Goal: Task Accomplishment & Management: Use online tool/utility

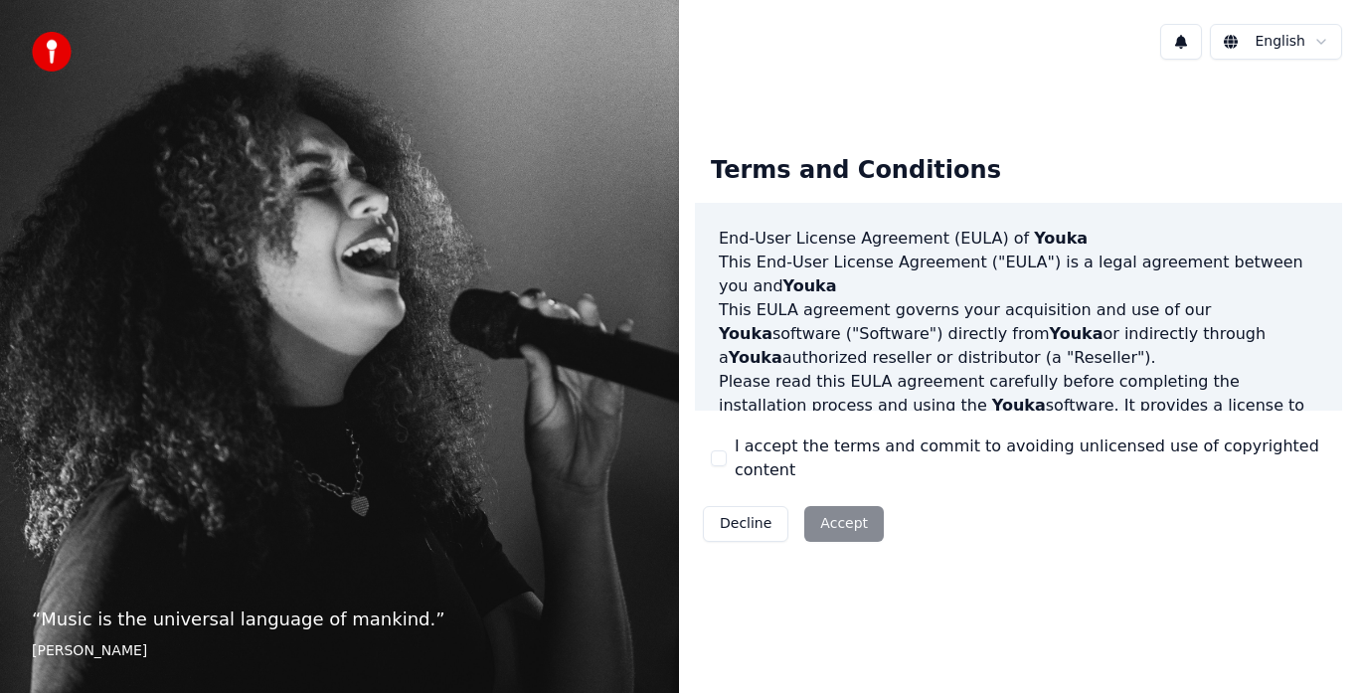
click at [842, 510] on div "Decline Accept" at bounding box center [793, 524] width 197 height 52
click at [836, 512] on div "Decline Accept" at bounding box center [793, 524] width 197 height 52
click at [729, 460] on div "I accept the terms and commit to avoiding unlicensed use of copyrighted content" at bounding box center [1019, 459] width 616 height 48
click at [720, 462] on button "I accept the terms and commit to avoiding unlicensed use of copyrighted content" at bounding box center [719, 458] width 16 height 16
click at [830, 512] on button "Accept" at bounding box center [845, 524] width 80 height 36
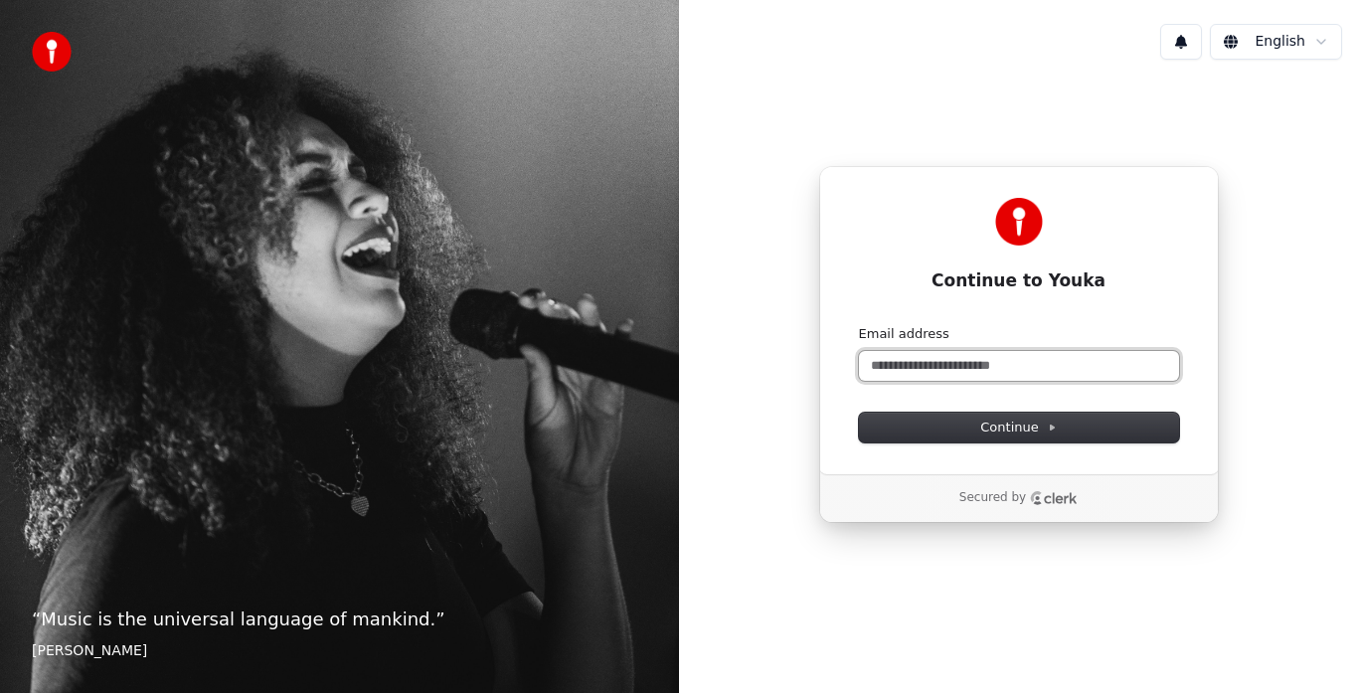
click at [928, 369] on input "Email address" at bounding box center [1019, 366] width 320 height 30
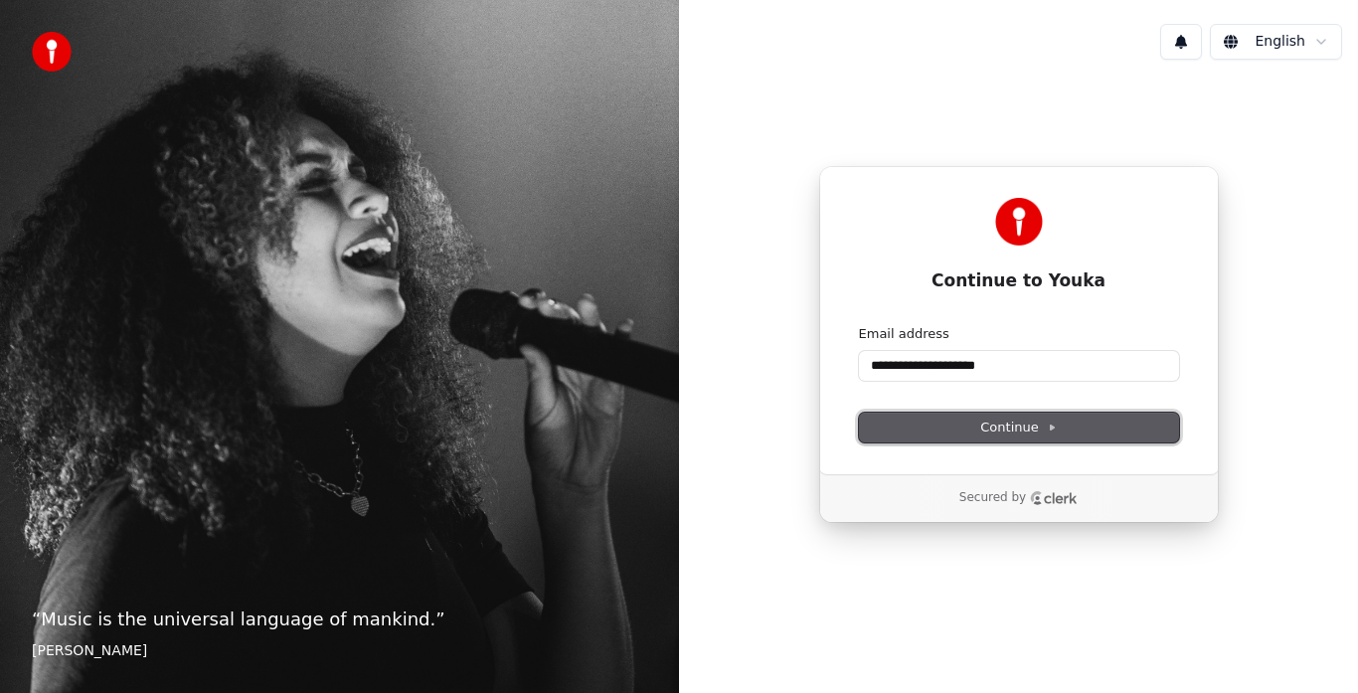
click at [1027, 423] on span "Continue" at bounding box center [1019, 428] width 76 height 18
type input "**********"
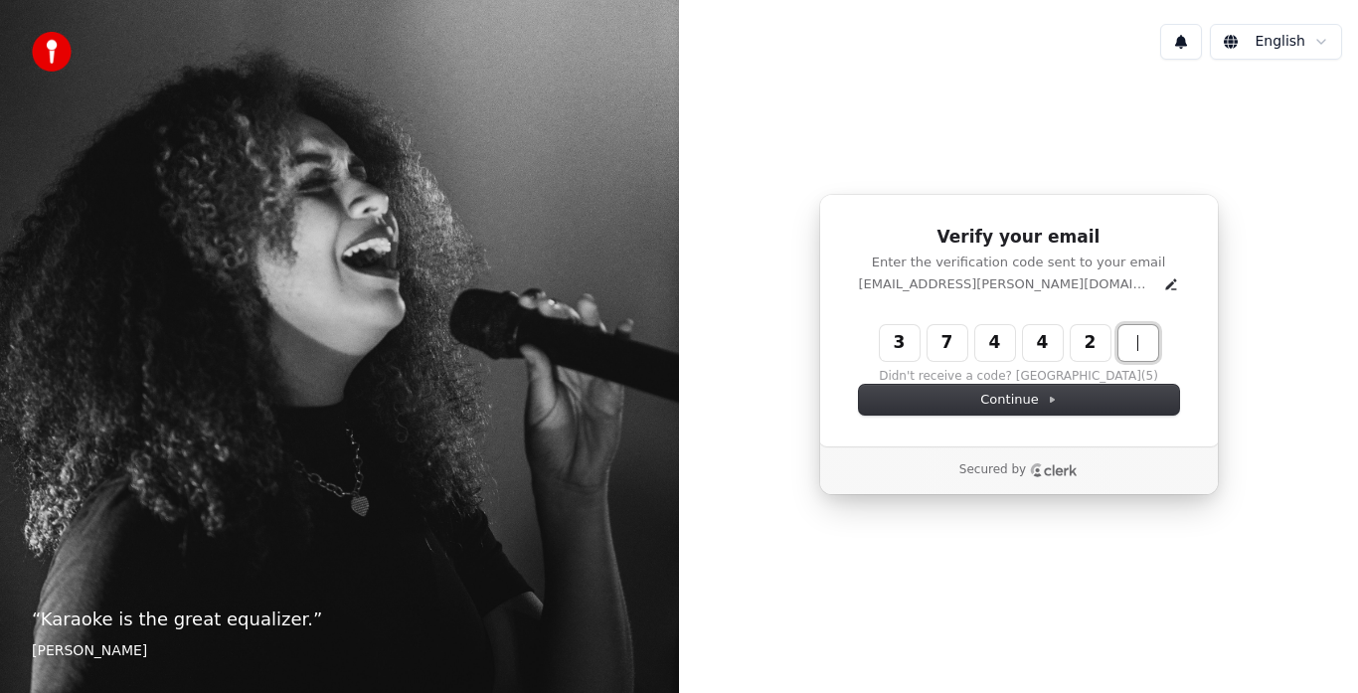
type input "******"
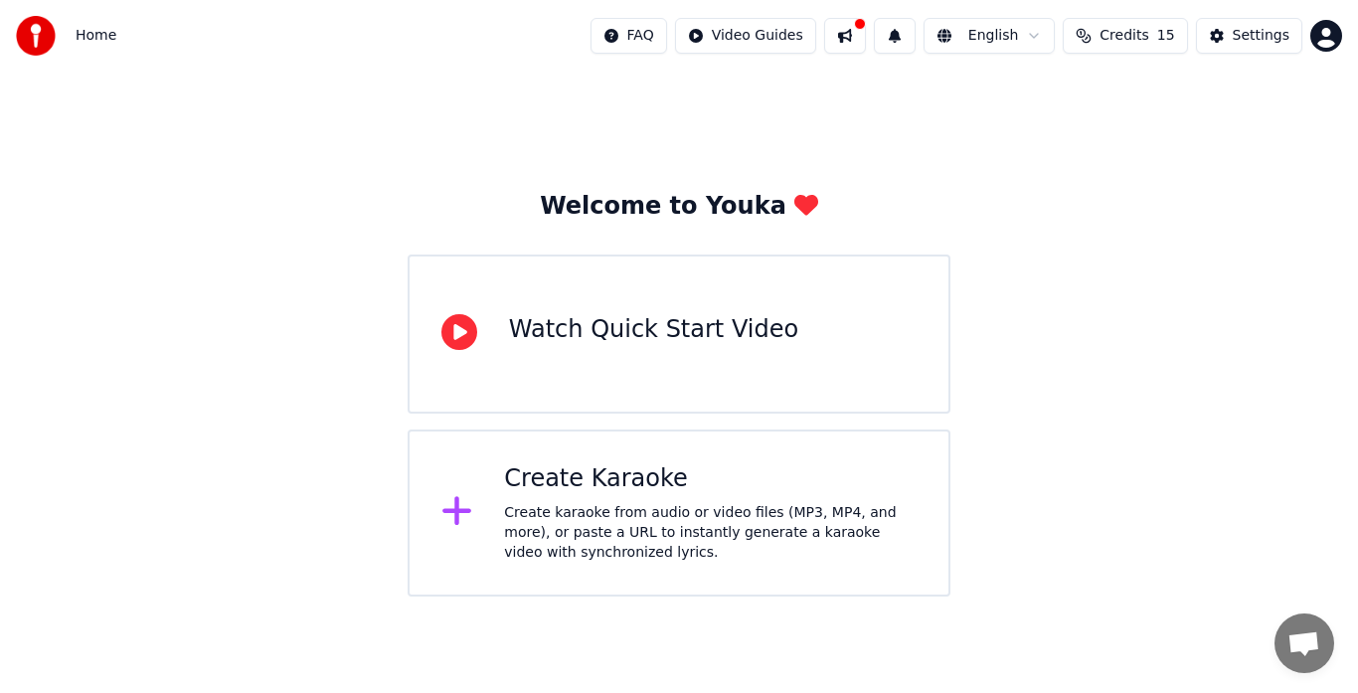
click at [635, 364] on div "Watch Quick Start Video" at bounding box center [679, 334] width 543 height 159
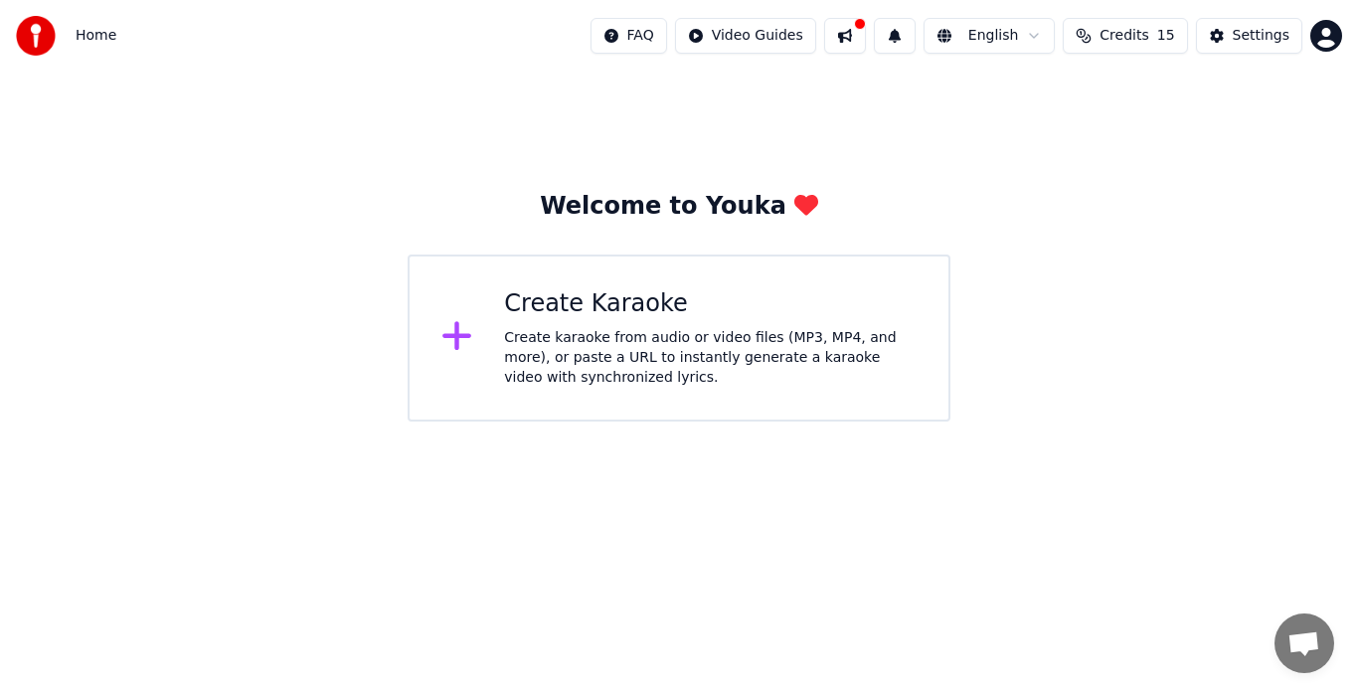
click at [462, 336] on icon at bounding box center [458, 336] width 32 height 36
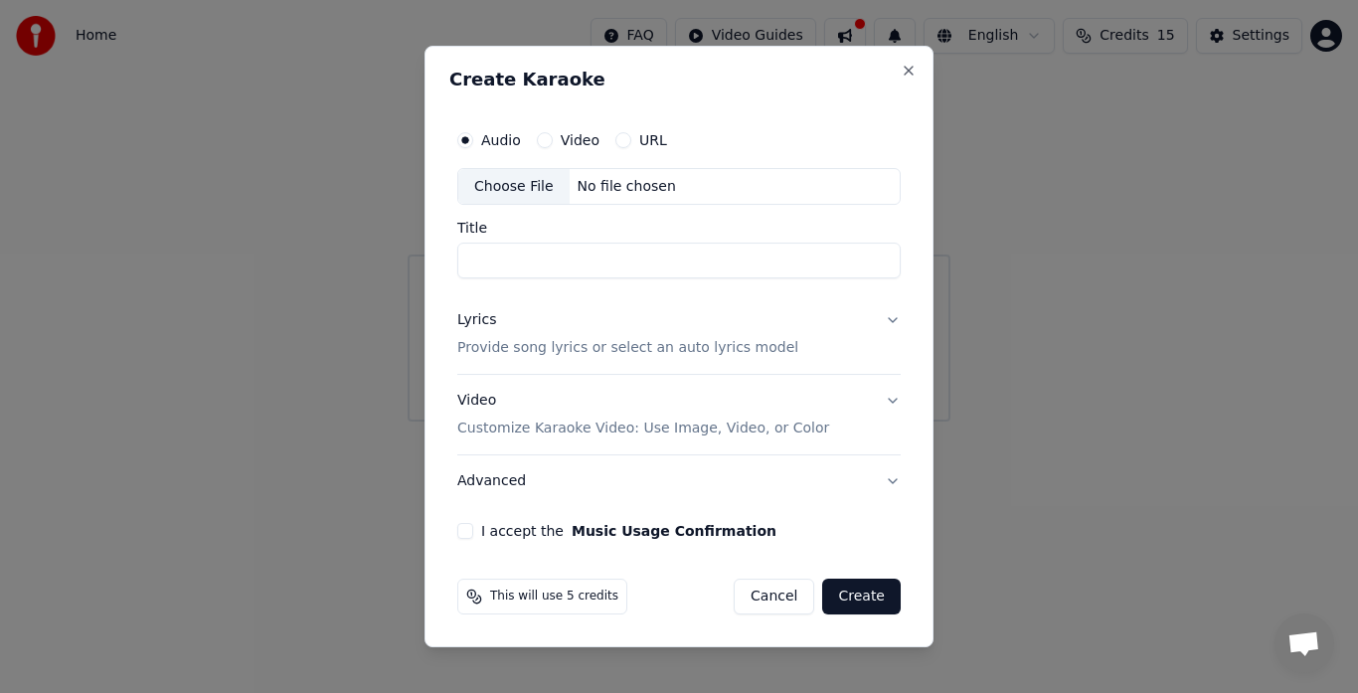
click at [553, 138] on div "Video" at bounding box center [568, 140] width 63 height 16
click at [548, 138] on button "Video" at bounding box center [545, 140] width 16 height 16
click at [629, 140] on div "URL" at bounding box center [642, 140] width 52 height 16
click at [619, 140] on button "URL" at bounding box center [624, 140] width 16 height 16
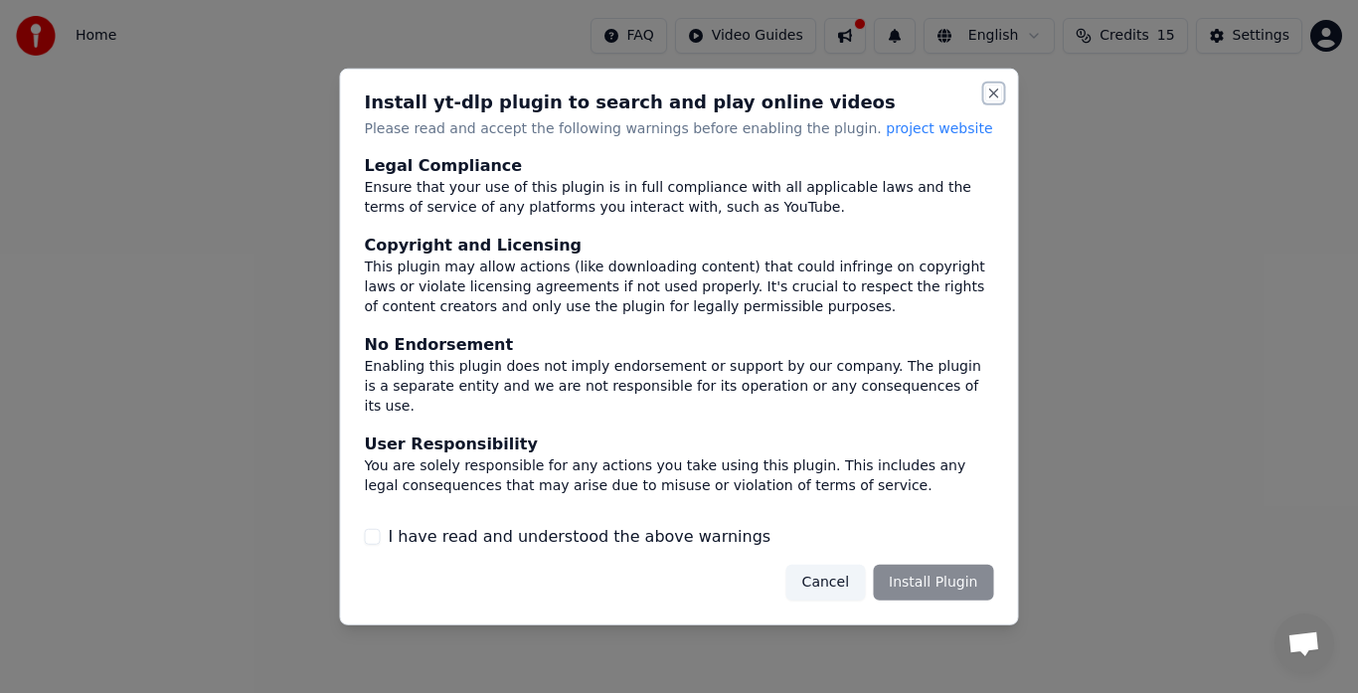
click at [1001, 91] on button "Close" at bounding box center [995, 93] width 16 height 16
click at [843, 584] on button "Cancel" at bounding box center [826, 583] width 79 height 36
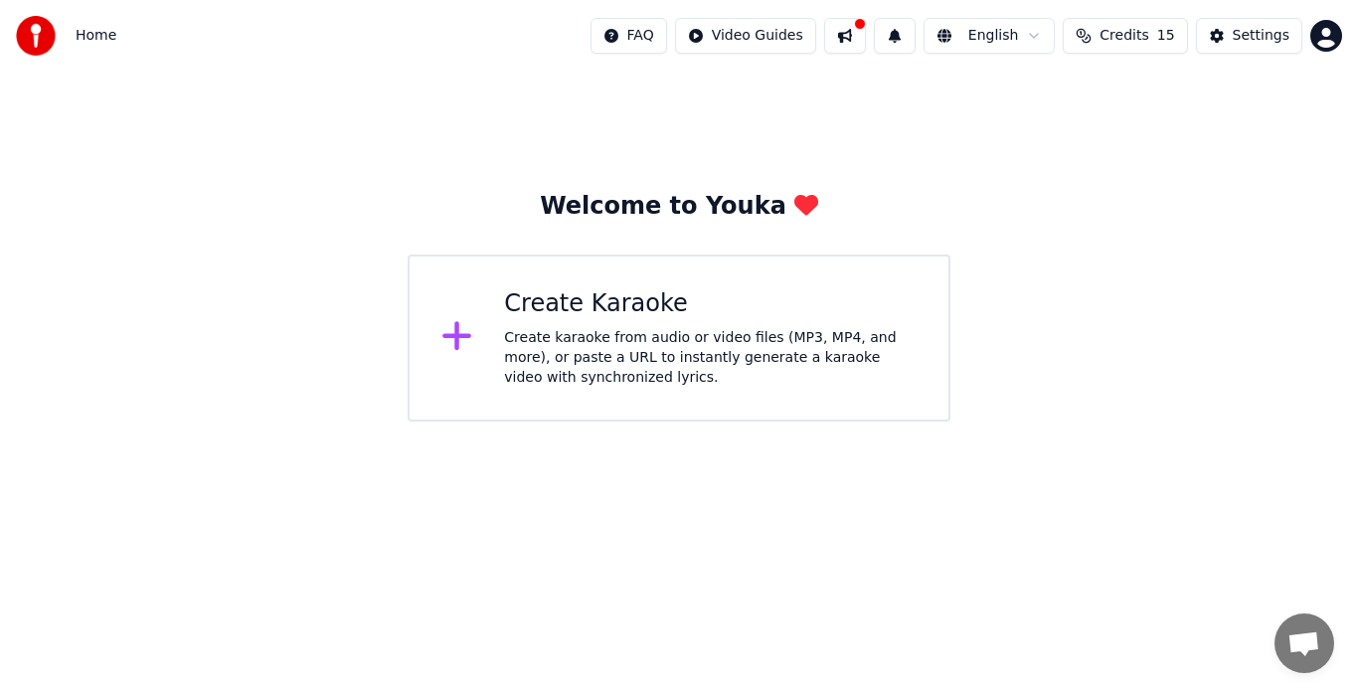
click at [638, 299] on div "Create Karaoke" at bounding box center [710, 304] width 413 height 32
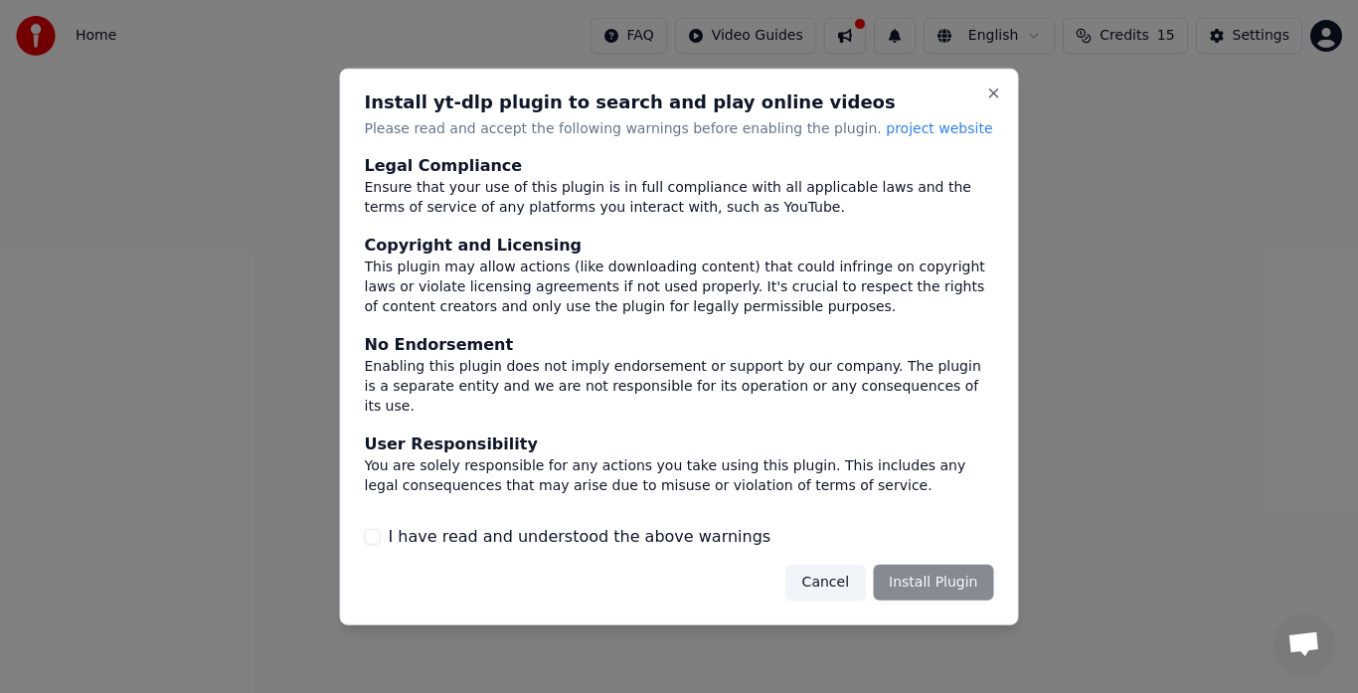
click at [840, 576] on button "Cancel" at bounding box center [826, 583] width 79 height 36
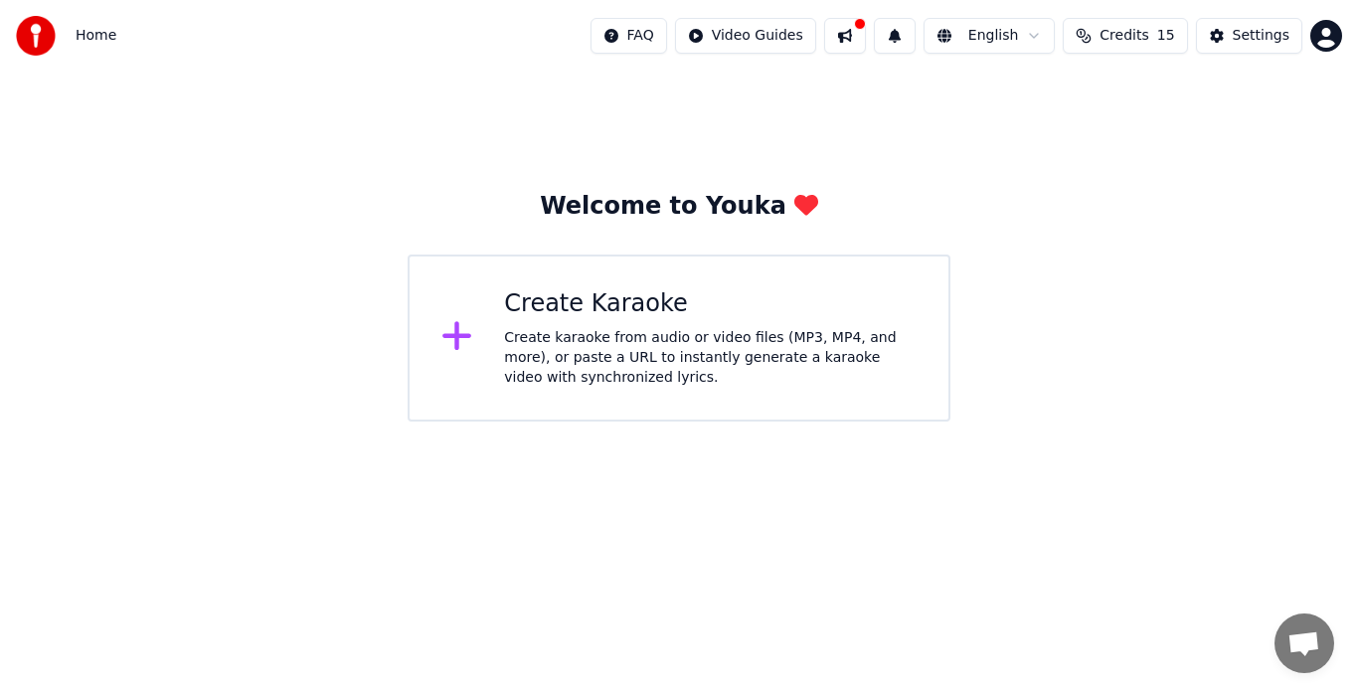
click at [575, 332] on div "Create karaoke from audio or video files (MP3, MP4, and more), or paste a URL t…" at bounding box center [710, 358] width 413 height 60
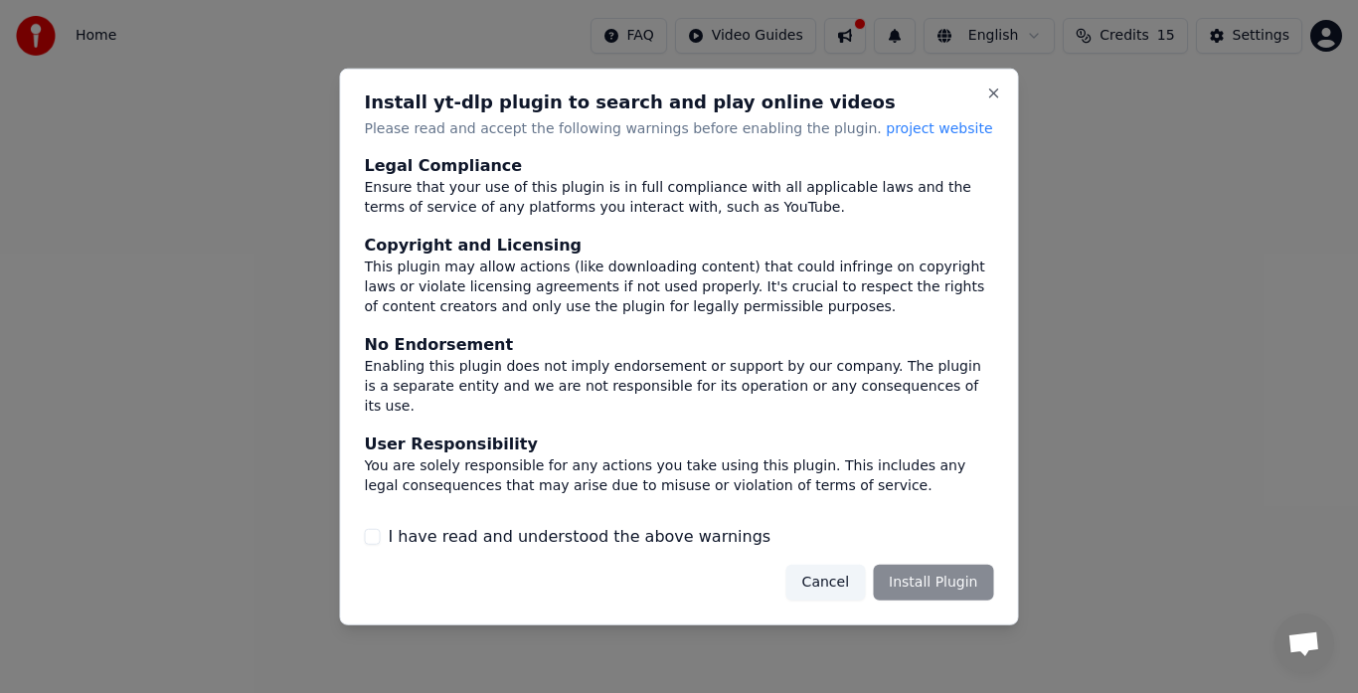
click at [929, 587] on div "Cancel Install Plugin" at bounding box center [891, 583] width 208 height 36
click at [997, 92] on button "Close" at bounding box center [995, 93] width 16 height 16
click at [992, 92] on button "Close" at bounding box center [995, 93] width 16 height 16
click at [993, 90] on button "Close" at bounding box center [995, 93] width 16 height 16
click at [993, 89] on button "Close" at bounding box center [995, 93] width 16 height 16
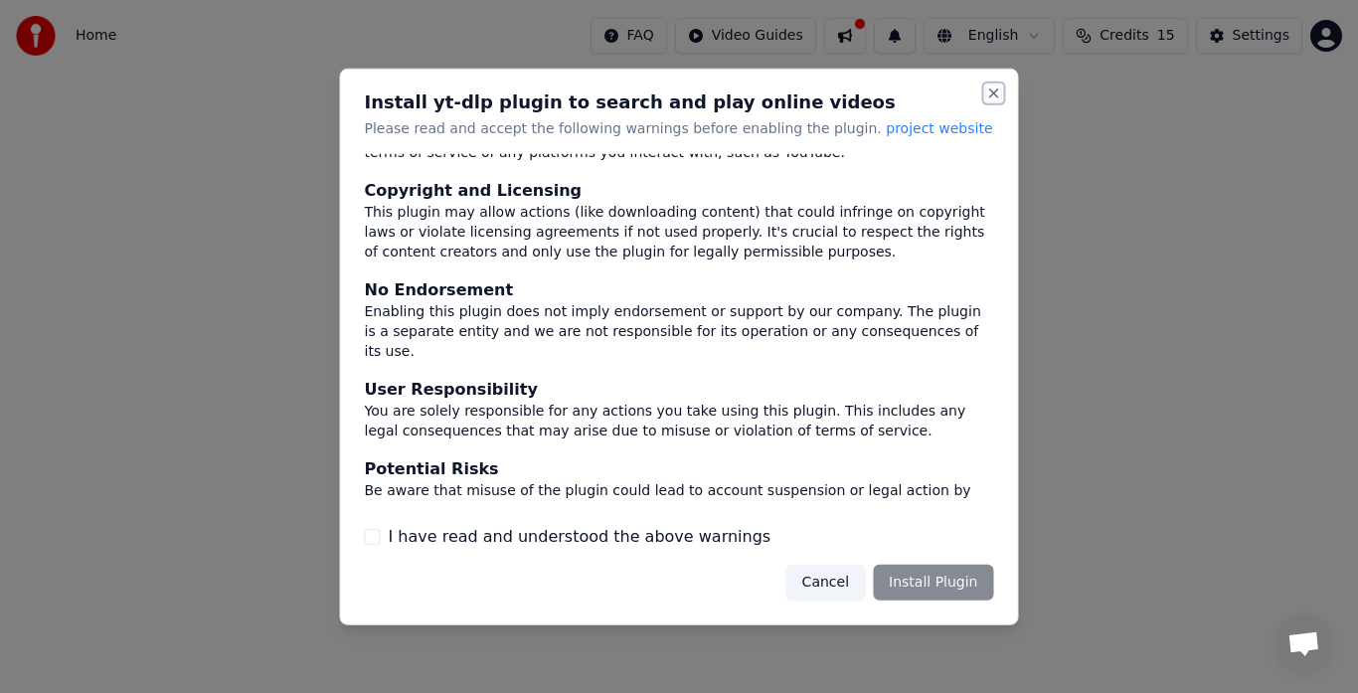
scroll to position [134, 0]
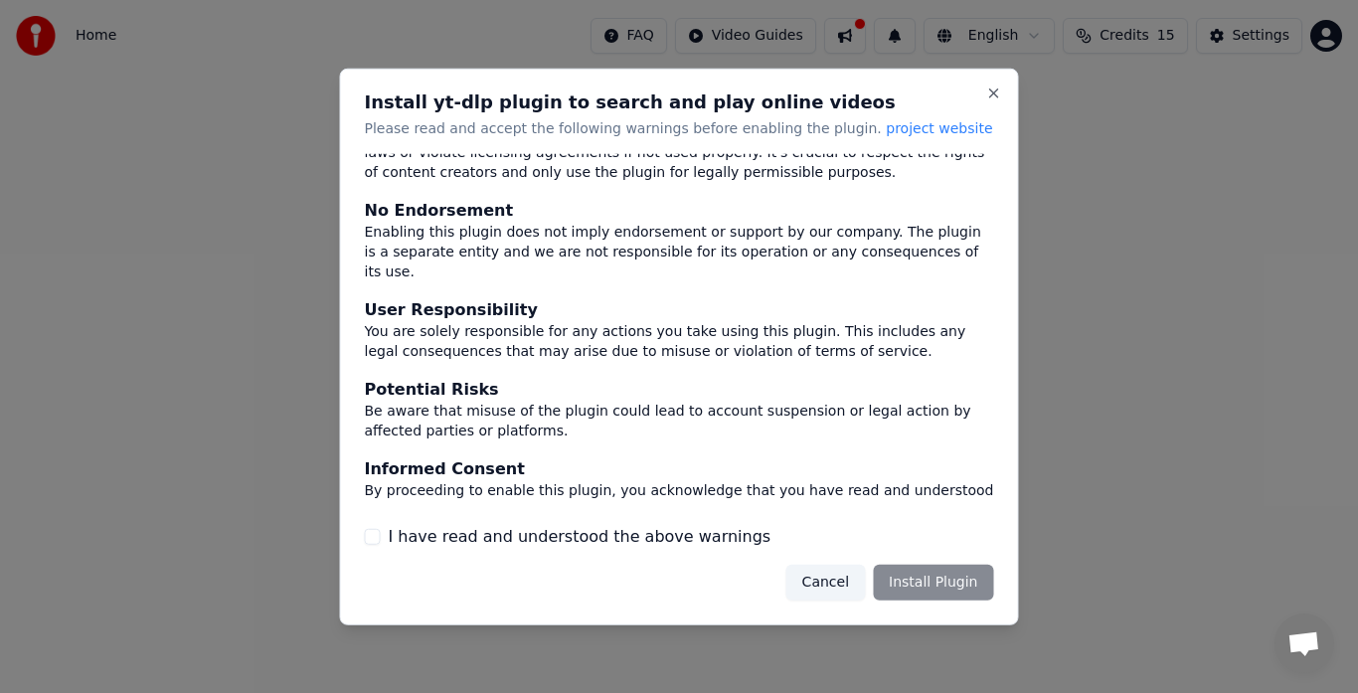
click at [379, 535] on button "I have read and understood the above warnings" at bounding box center [373, 537] width 16 height 16
click at [841, 583] on button "Cancel" at bounding box center [826, 583] width 79 height 36
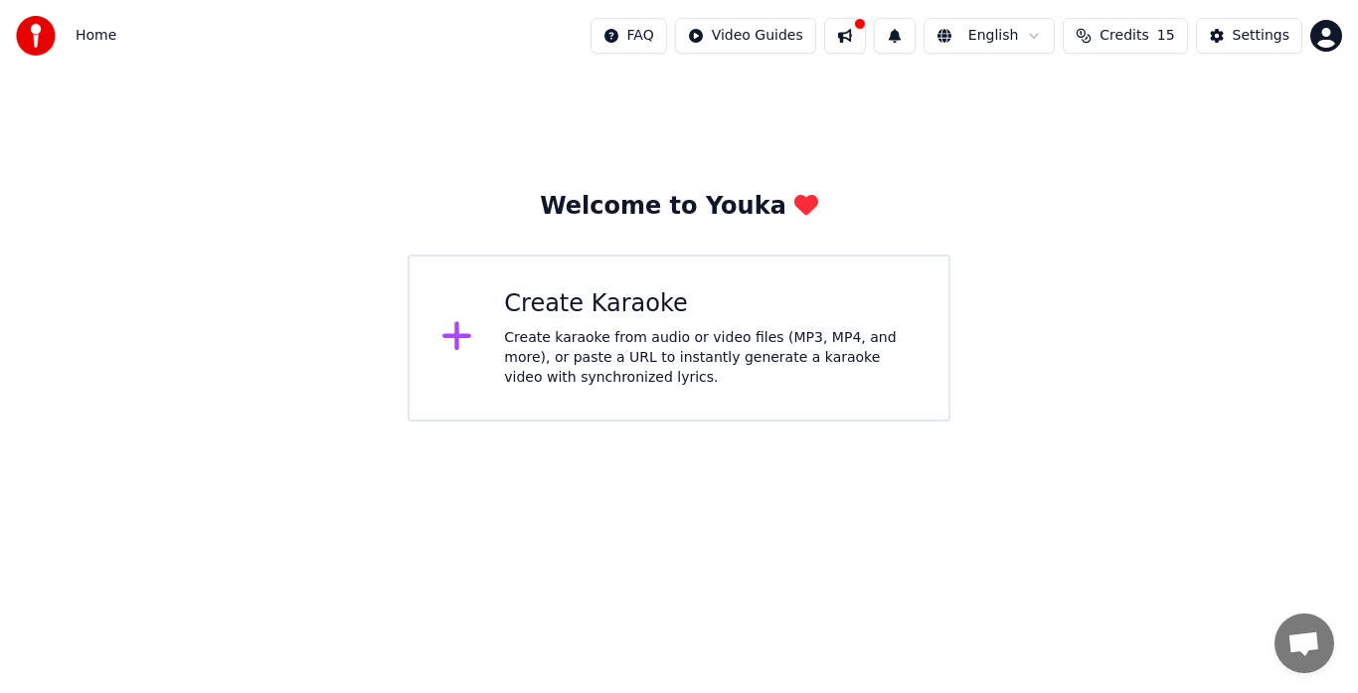
click at [521, 316] on div "Create Karaoke" at bounding box center [710, 304] width 413 height 32
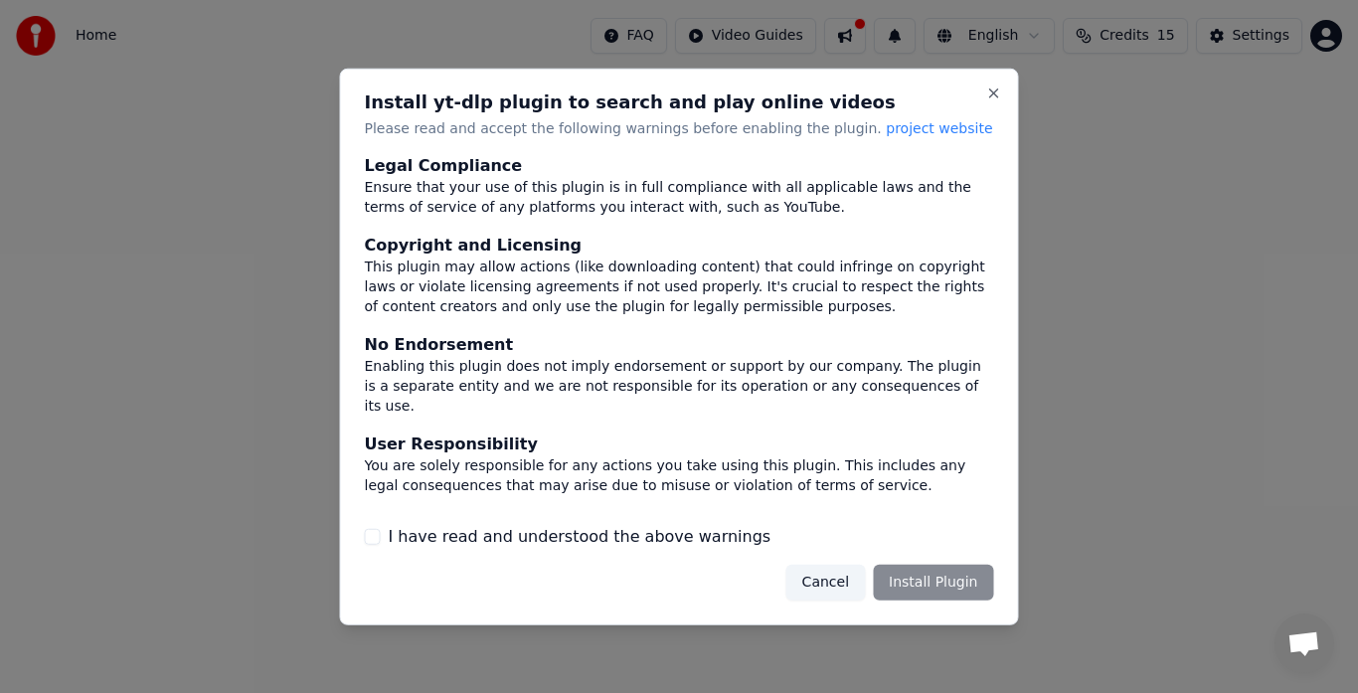
click at [373, 535] on button "I have read and understood the above warnings" at bounding box center [373, 537] width 16 height 16
click at [997, 90] on button "Close" at bounding box center [995, 93] width 16 height 16
click at [995, 90] on button "Close" at bounding box center [995, 93] width 16 height 16
drag, startPoint x: 932, startPoint y: 583, endPoint x: 970, endPoint y: 596, distance: 39.9
click at [936, 587] on button "Install Plugin" at bounding box center [933, 583] width 120 height 36
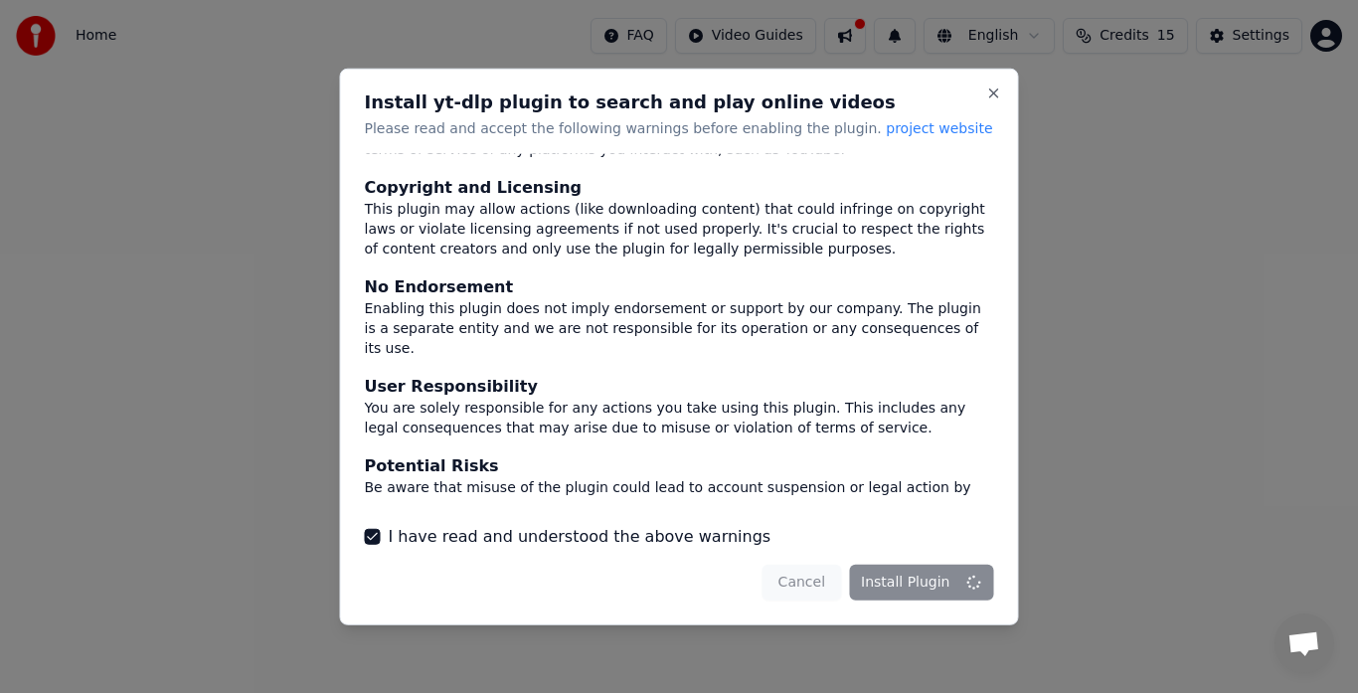
scroll to position [0, 0]
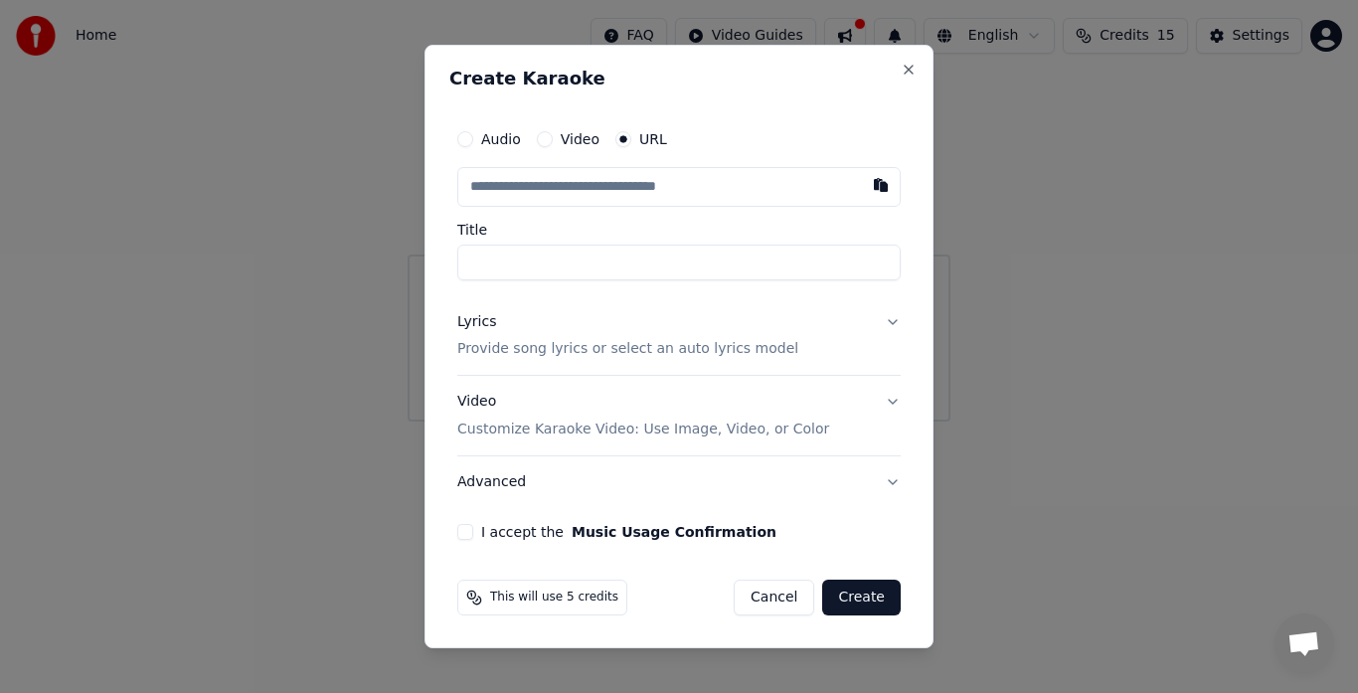
click at [645, 144] on label "URL" at bounding box center [653, 139] width 28 height 14
click at [631, 144] on button "URL" at bounding box center [624, 139] width 16 height 16
click at [575, 144] on label "Video" at bounding box center [580, 139] width 39 height 14
click at [553, 144] on button "Video" at bounding box center [545, 139] width 16 height 16
click at [512, 185] on div "Choose File" at bounding box center [513, 187] width 111 height 36
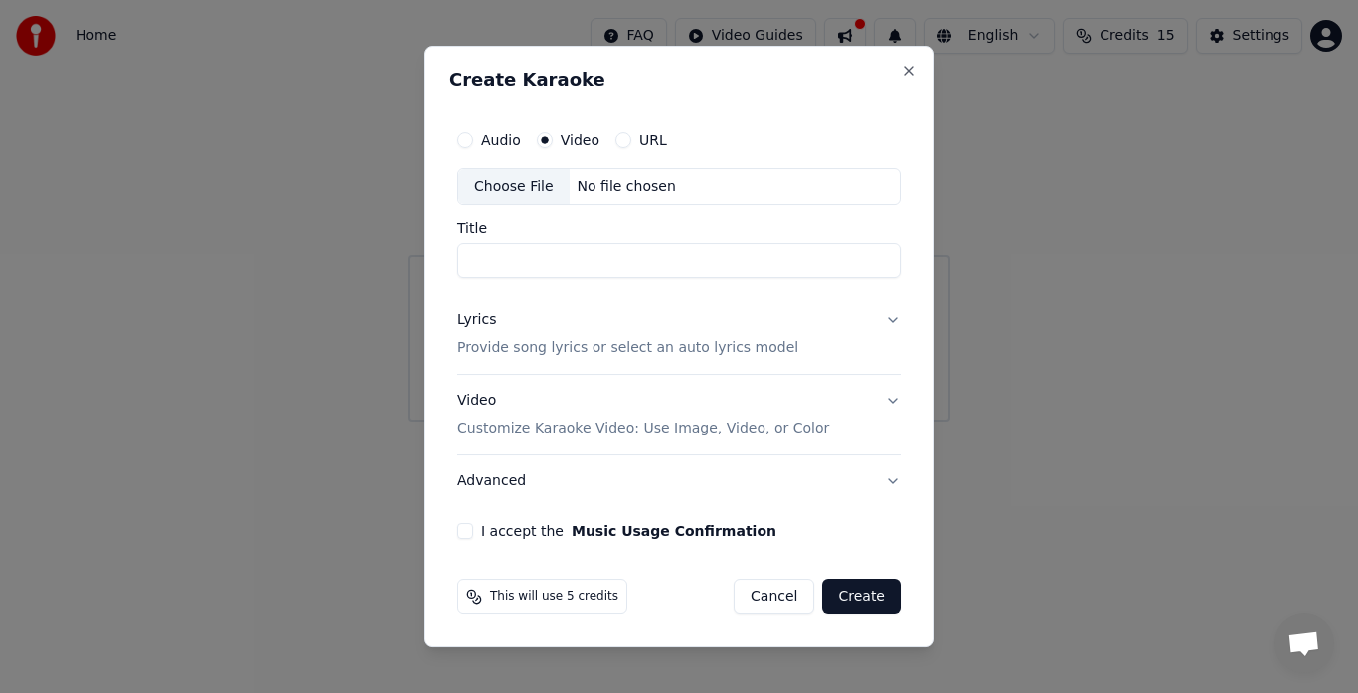
click at [503, 254] on input "Title" at bounding box center [679, 262] width 444 height 36
click at [511, 145] on label "Audio" at bounding box center [501, 140] width 40 height 14
click at [473, 145] on button "Audio" at bounding box center [465, 140] width 16 height 16
click at [500, 142] on label "Audio" at bounding box center [501, 140] width 40 height 14
click at [473, 142] on button "Audio" at bounding box center [465, 140] width 16 height 16
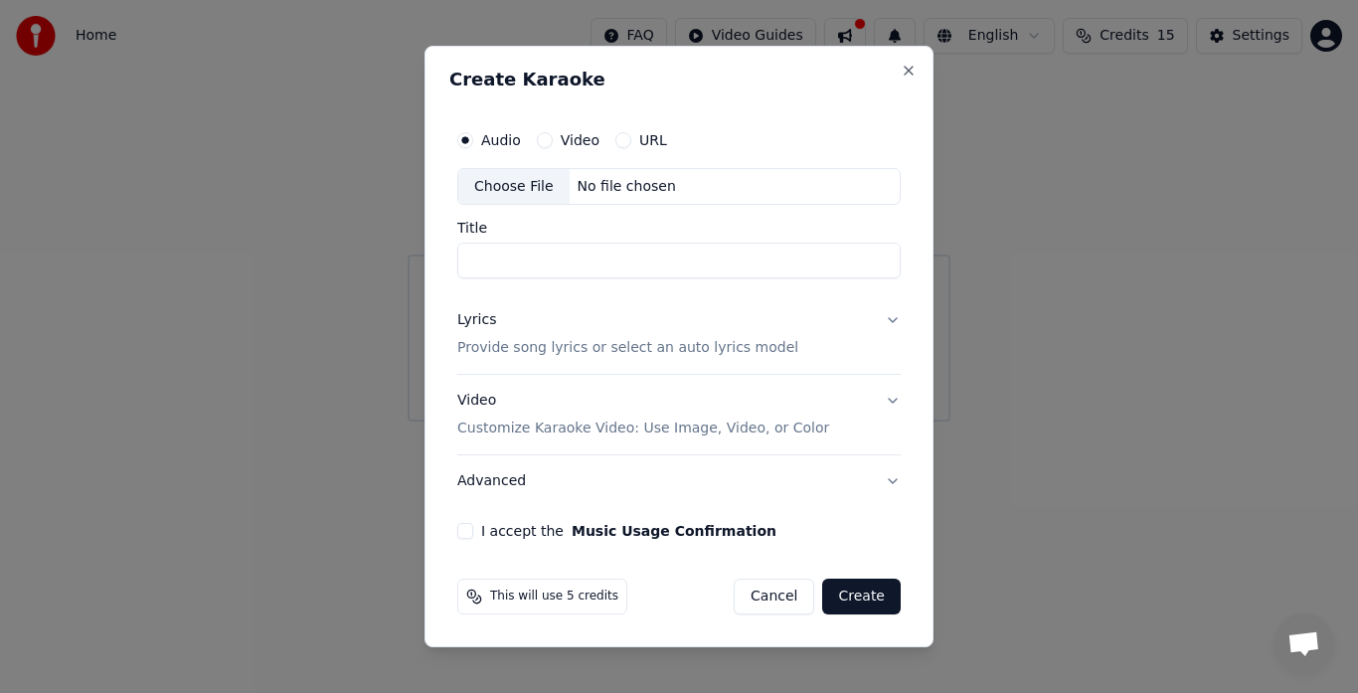
click at [502, 257] on input "Title" at bounding box center [679, 262] width 444 height 36
click at [501, 257] on input "Title" at bounding box center [679, 262] width 444 height 36
click at [518, 192] on div "Choose File" at bounding box center [513, 187] width 111 height 36
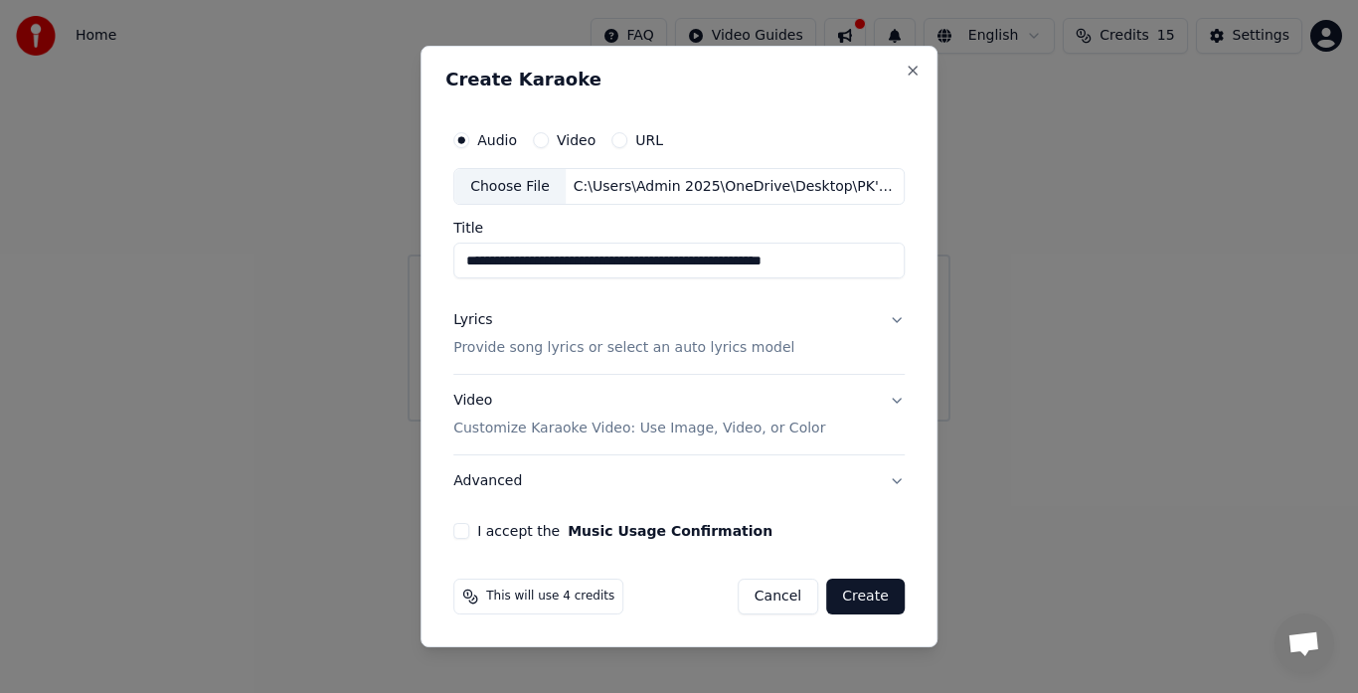
type input "**********"
click at [627, 348] on p "Provide song lyrics or select an auto lyrics model" at bounding box center [623, 349] width 341 height 20
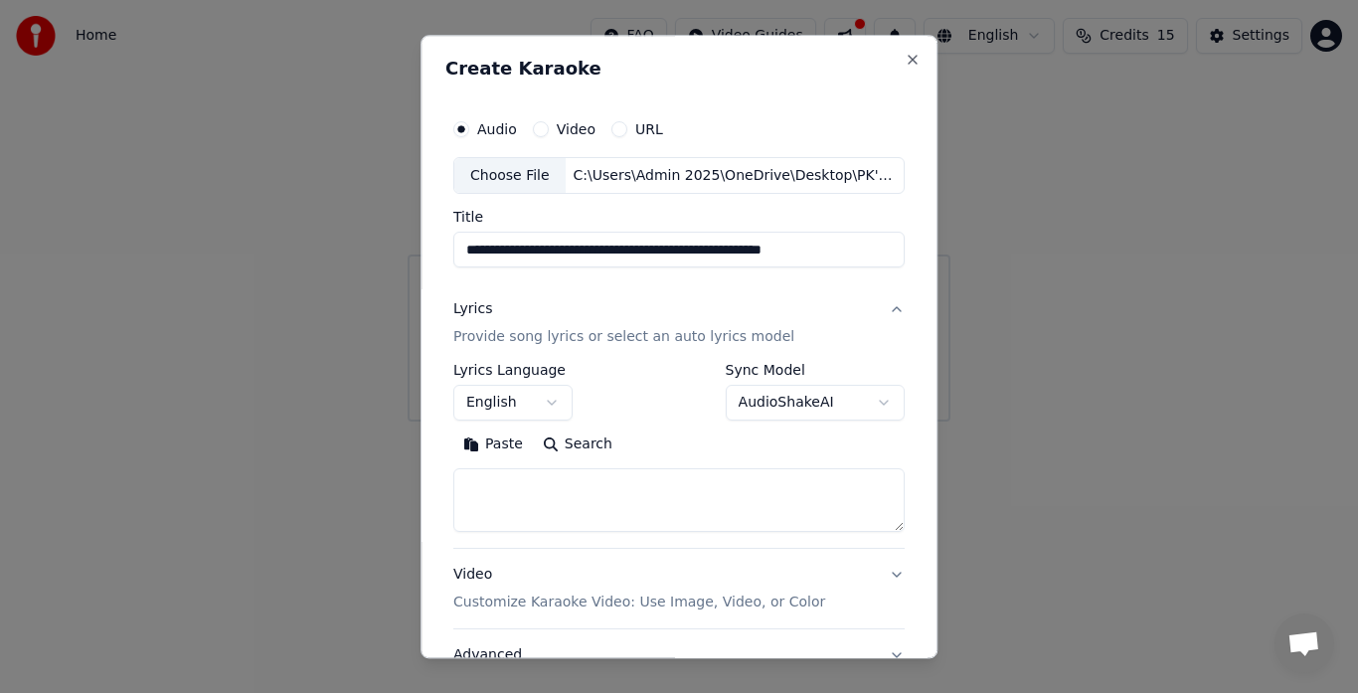
click at [515, 482] on textarea at bounding box center [678, 501] width 451 height 64
click at [674, 480] on textarea "**********" at bounding box center [674, 501] width 443 height 64
type textarea "**********"
click at [479, 448] on button "Search" at bounding box center [498, 446] width 90 height 32
click at [538, 125] on button "Video" at bounding box center [541, 129] width 16 height 16
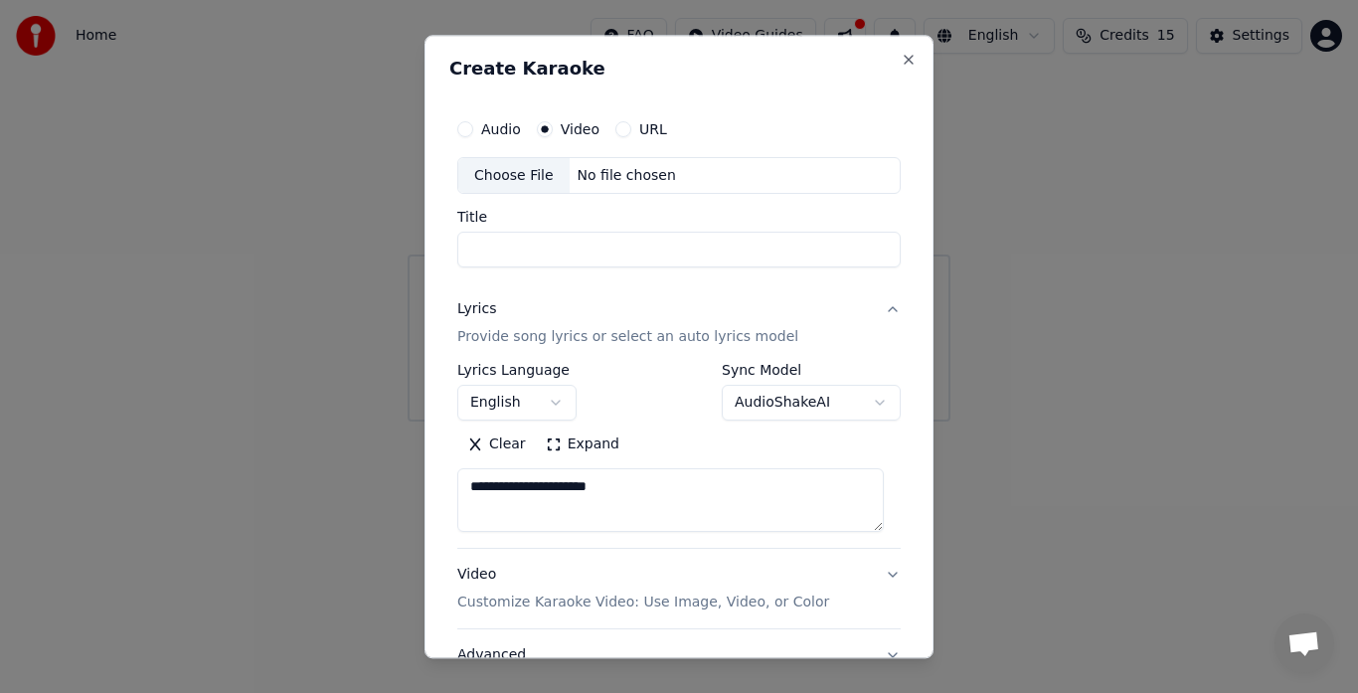
click at [510, 248] on input "Title" at bounding box center [679, 251] width 444 height 36
type input "********"
click at [646, 488] on textarea "**********" at bounding box center [670, 501] width 427 height 64
click at [475, 440] on button "Search" at bounding box center [502, 446] width 90 height 32
click at [863, 408] on body "**********" at bounding box center [679, 211] width 1358 height 422
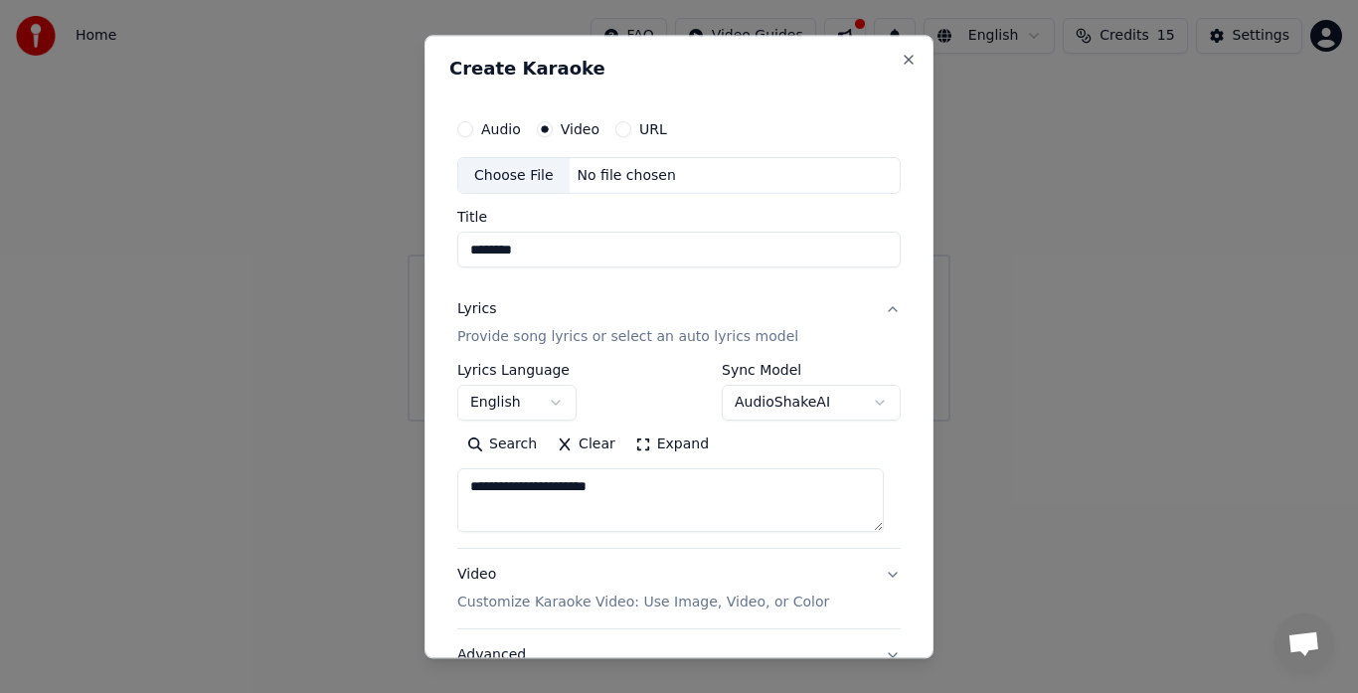
click at [500, 131] on label "Audio" at bounding box center [501, 129] width 40 height 14
click at [473, 131] on button "Audio" at bounding box center [465, 129] width 16 height 16
click at [490, 126] on label "Audio" at bounding box center [501, 129] width 40 height 14
click at [473, 126] on button "Audio" at bounding box center [465, 129] width 16 height 16
click at [588, 180] on div "No file chosen" at bounding box center [627, 176] width 114 height 20
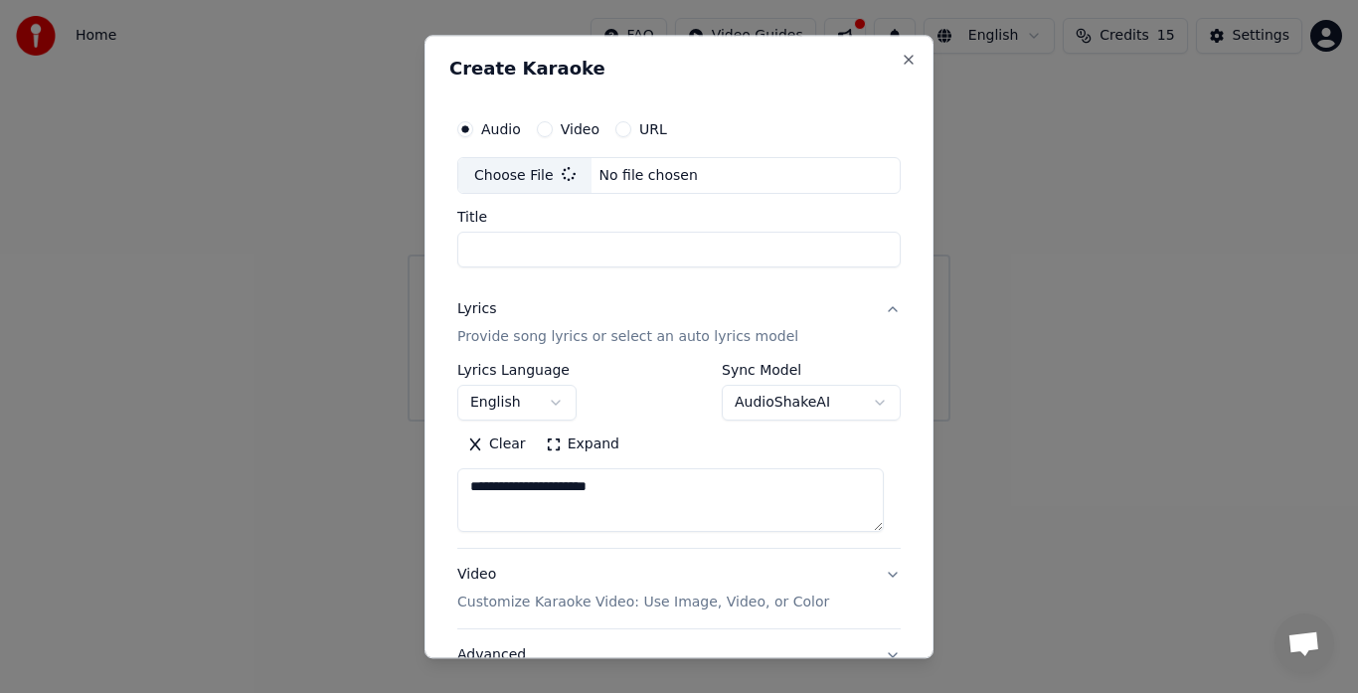
type input "**********"
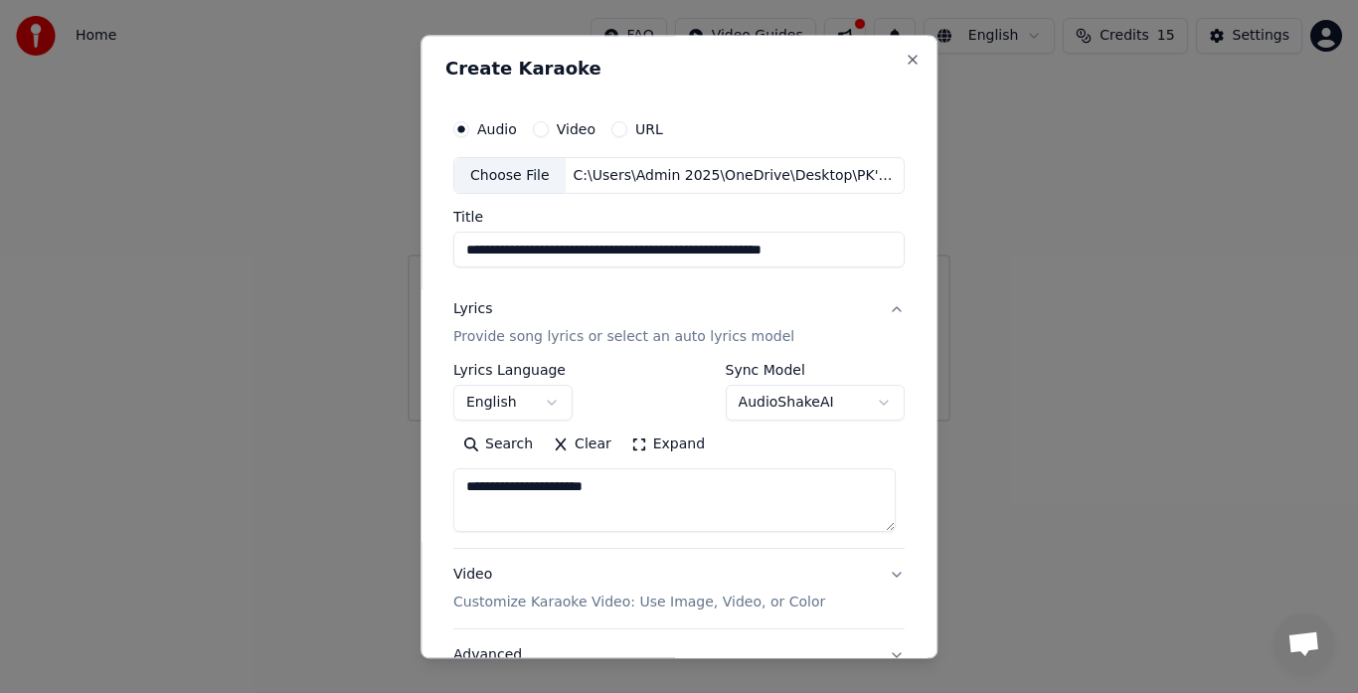
click at [491, 168] on div "Choose File" at bounding box center [509, 176] width 111 height 36
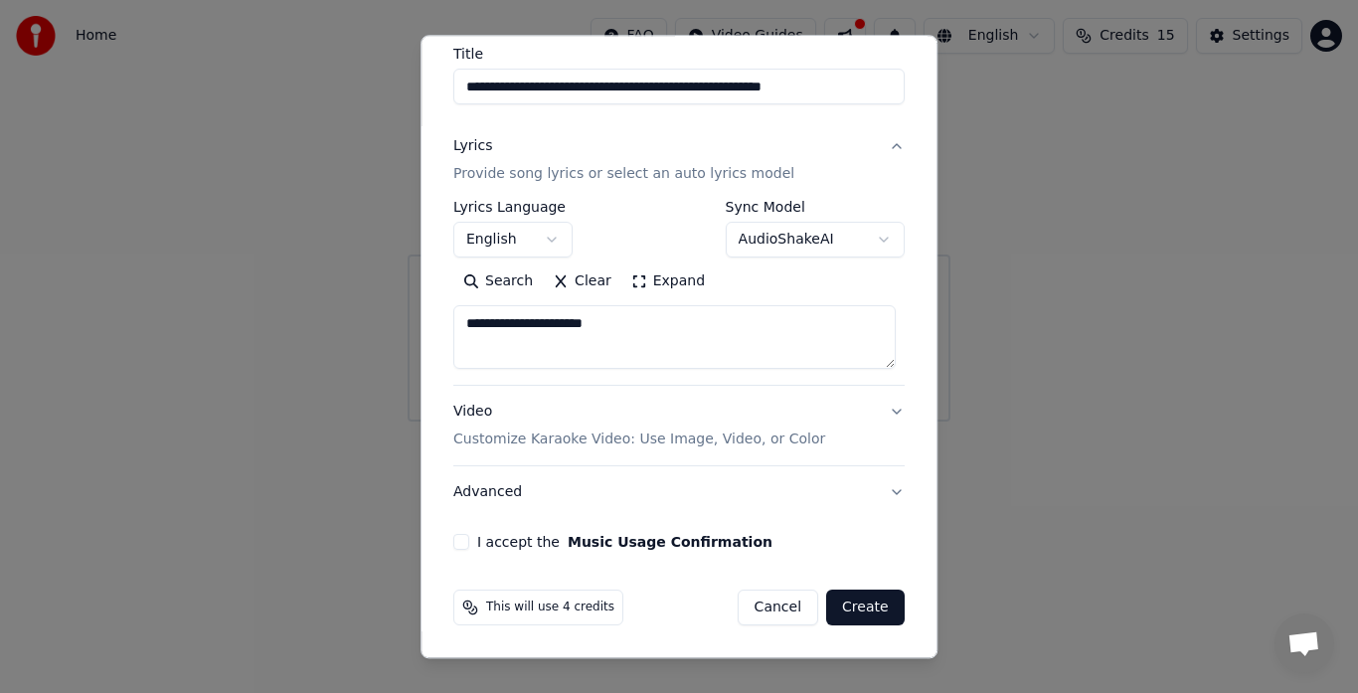
click at [462, 545] on button "I accept the Music Usage Confirmation" at bounding box center [461, 543] width 16 height 16
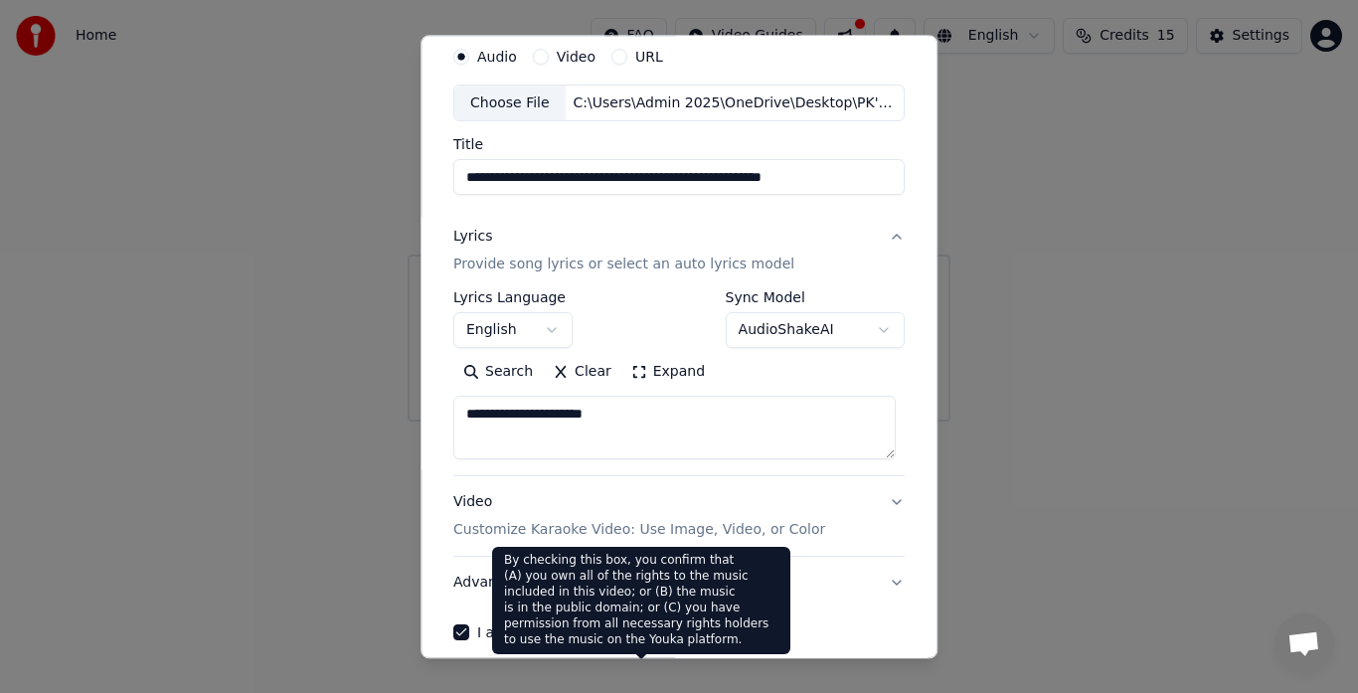
scroll to position [0, 0]
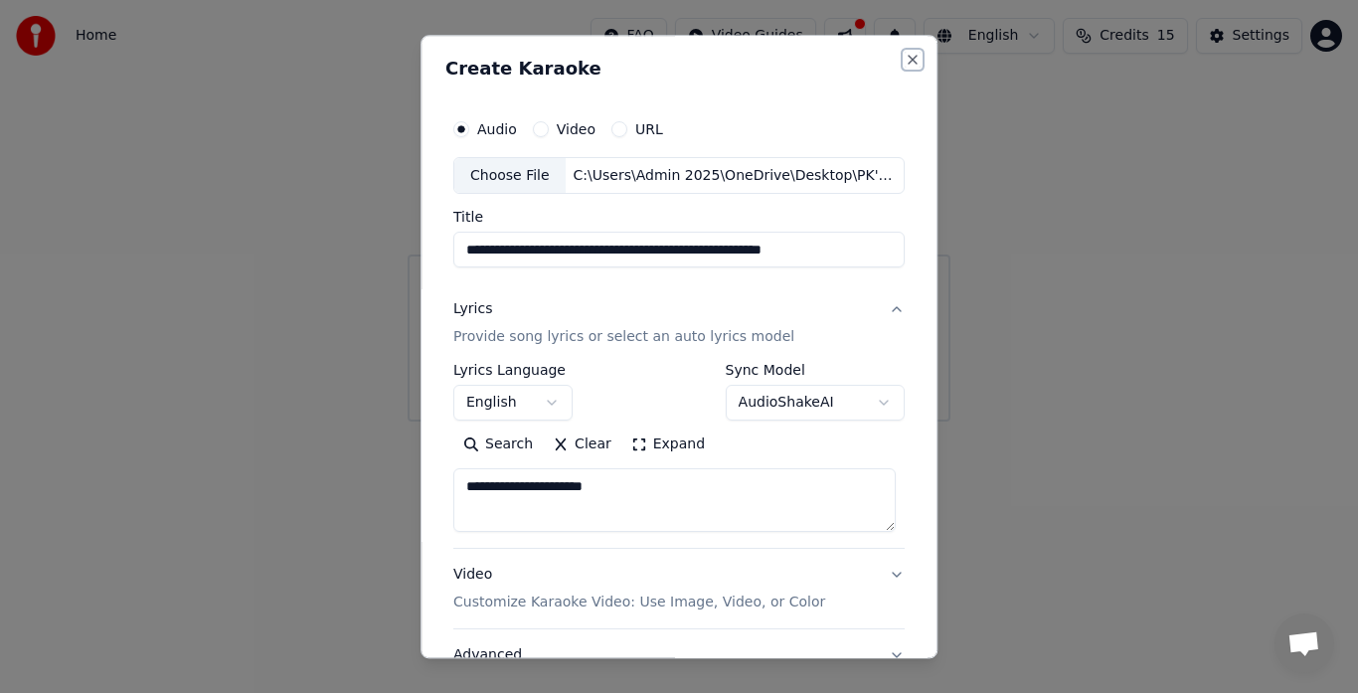
click at [905, 61] on button "Close" at bounding box center [913, 60] width 16 height 16
select select
